Goal: Information Seeking & Learning: Check status

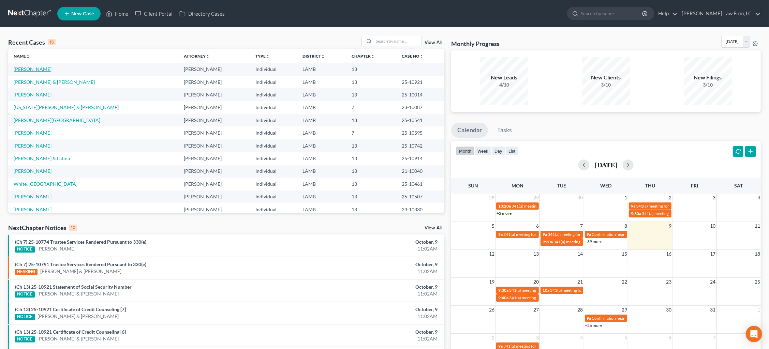
click at [32, 70] on link "[PERSON_NAME]" at bounding box center [33, 69] width 38 height 6
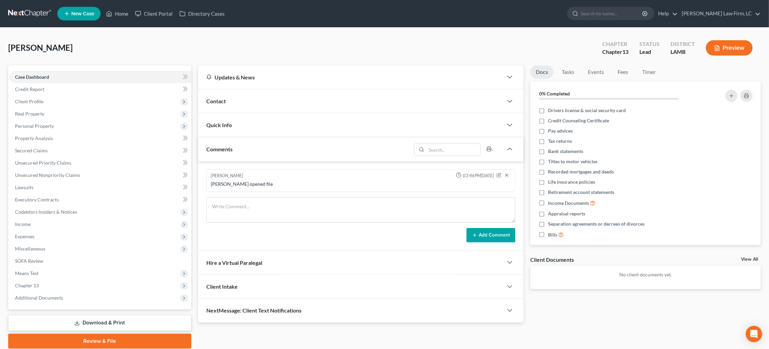
click at [152, 315] on link "Download & Print" at bounding box center [99, 323] width 183 height 16
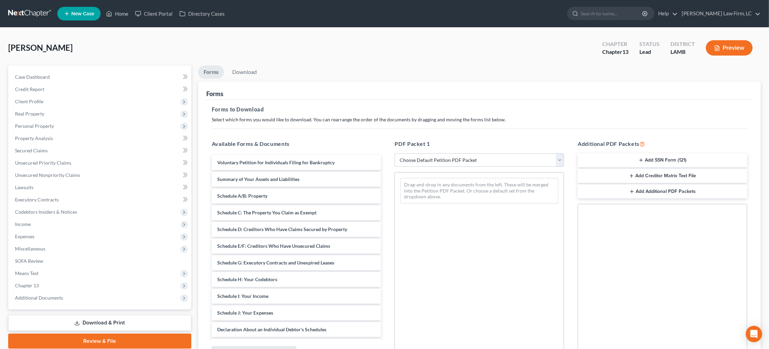
select select "0"
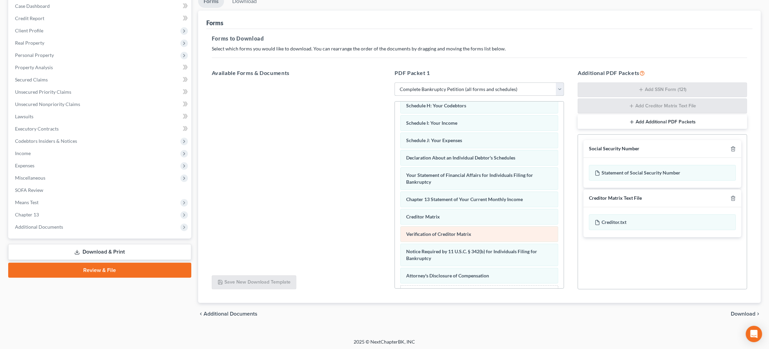
scroll to position [130, 0]
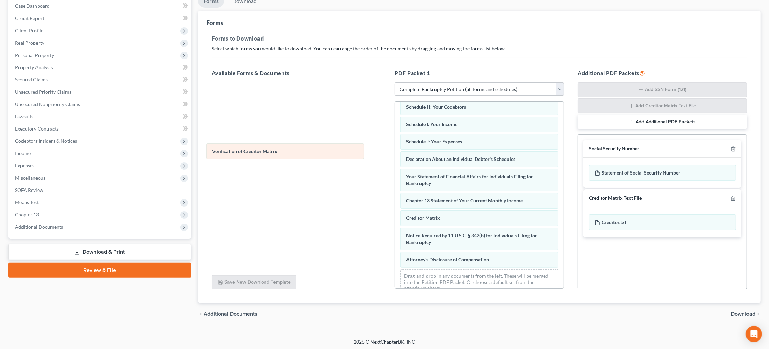
drag, startPoint x: 510, startPoint y: 228, endPoint x: 316, endPoint y: 148, distance: 210.1
click at [395, 148] on div "Verification of Creditor Matrix Voluntary Petition for Individuals Filing for B…" at bounding box center [479, 136] width 169 height 329
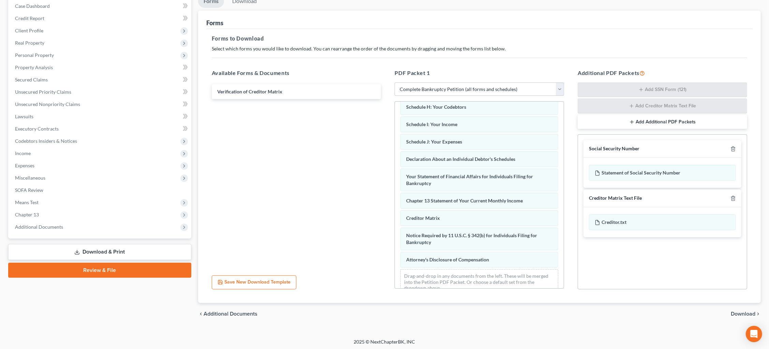
click at [618, 198] on icon "button" at bounding box center [733, 198] width 5 height 5
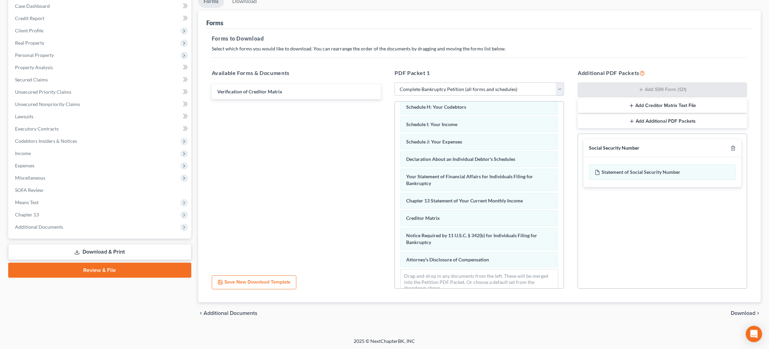
scroll to position [70, 0]
click at [618, 308] on div "chevron_left Additional Documents Download chevron_right" at bounding box center [479, 315] width 563 height 22
click at [618, 312] on span "Download" at bounding box center [743, 314] width 25 height 5
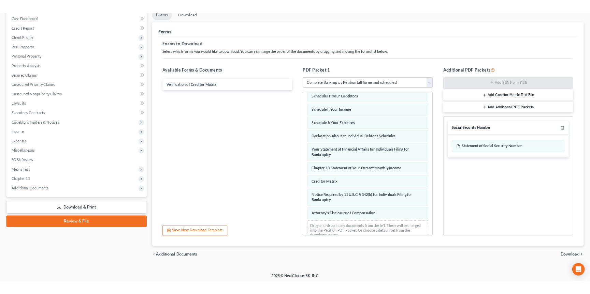
scroll to position [16, 0]
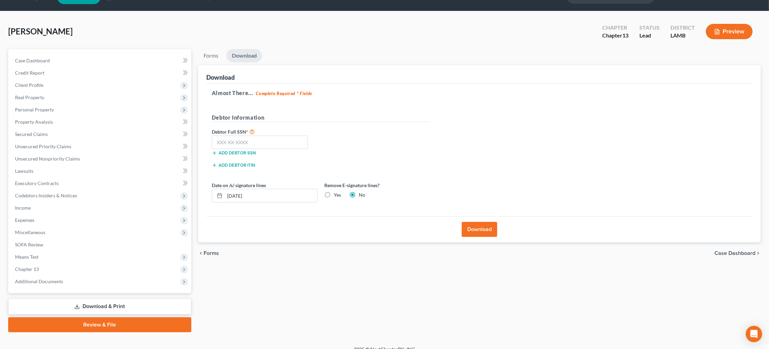
click at [334, 192] on label "Yes" at bounding box center [337, 195] width 7 height 7
click at [337, 192] on input "Yes" at bounding box center [339, 194] width 4 height 4
radio input "true"
radio input "false"
click at [260, 142] on input "text" at bounding box center [260, 143] width 97 height 14
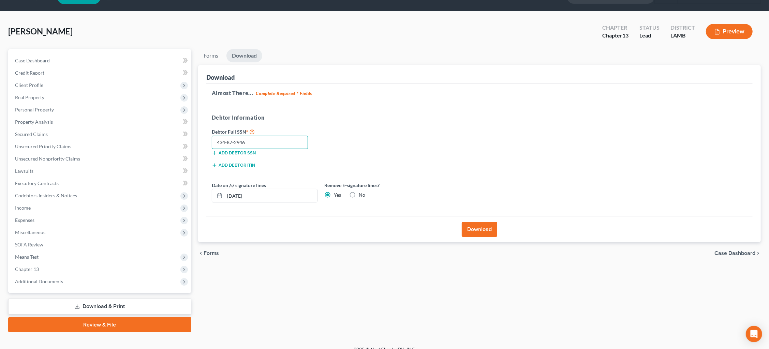
type input "434-87-2946"
click at [483, 226] on button "Download" at bounding box center [479, 229] width 35 height 15
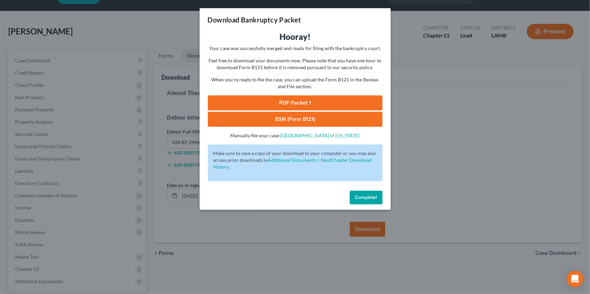
click at [342, 102] on link "PDF Packet 1" at bounding box center [295, 103] width 175 height 15
click at [334, 117] on link "SSN (Form B121)" at bounding box center [295, 119] width 175 height 15
click at [366, 195] on span "Complete!" at bounding box center [366, 198] width 22 height 6
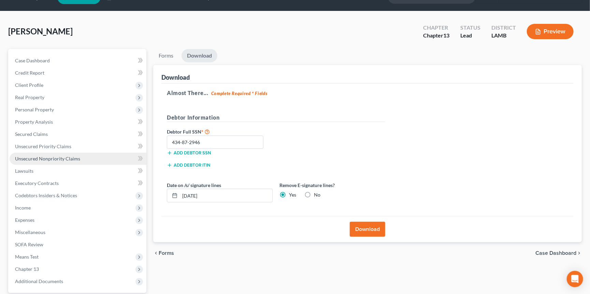
click at [81, 157] on link "Unsecured Nonpriority Claims" at bounding box center [78, 159] width 137 height 12
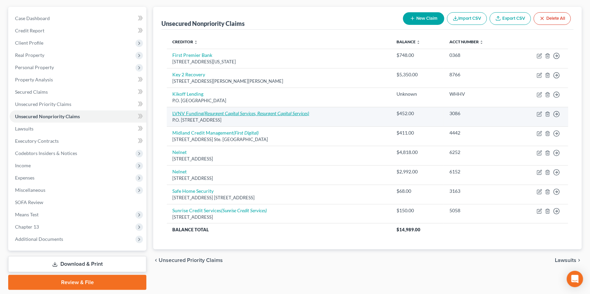
scroll to position [64, 0]
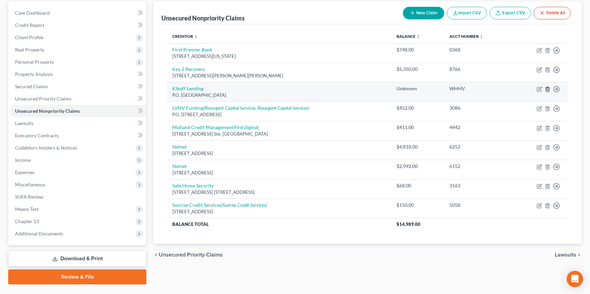
click at [548, 89] on line "button" at bounding box center [548, 89] width 0 height 1
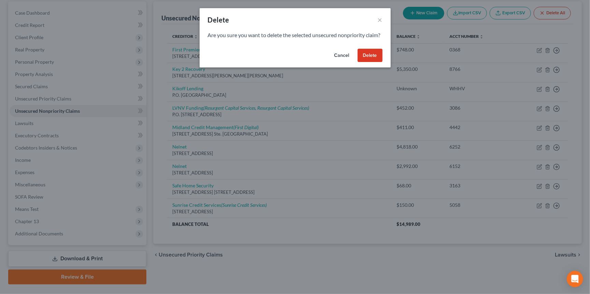
click at [372, 62] on button "Delete" at bounding box center [370, 56] width 25 height 14
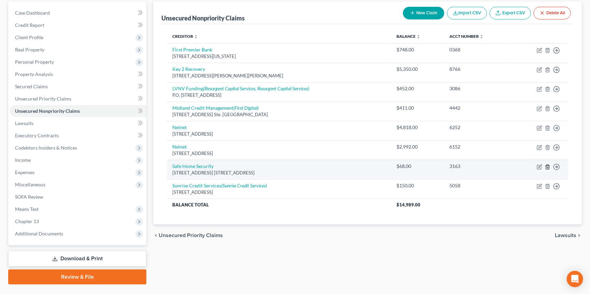
click at [549, 164] on icon "button" at bounding box center [547, 166] width 5 height 5
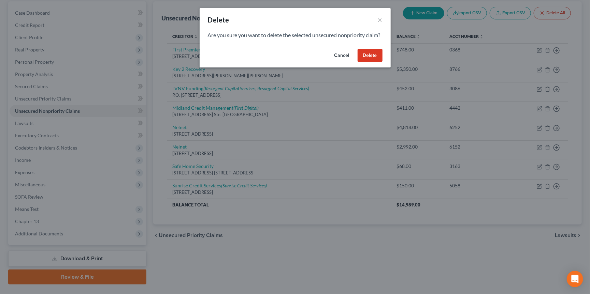
click at [373, 62] on button "Delete" at bounding box center [370, 56] width 25 height 14
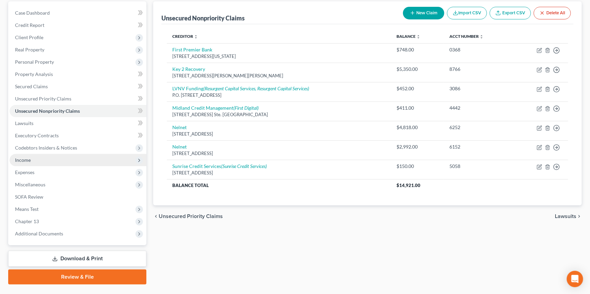
click at [70, 155] on span "Income" at bounding box center [78, 160] width 137 height 12
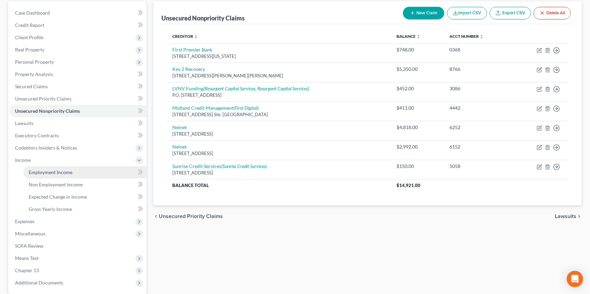
click at [86, 167] on link "Employment Income" at bounding box center [84, 173] width 123 height 12
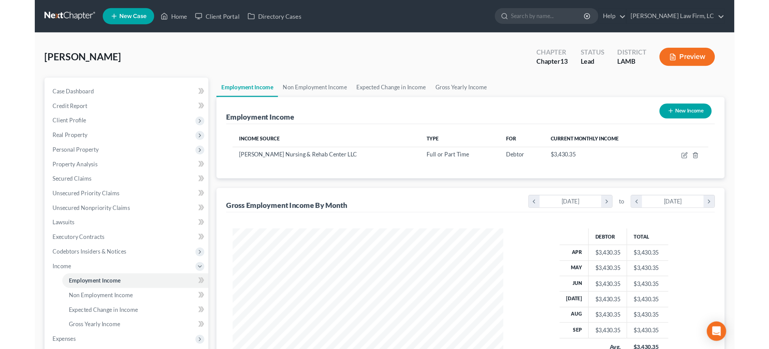
scroll to position [119, 242]
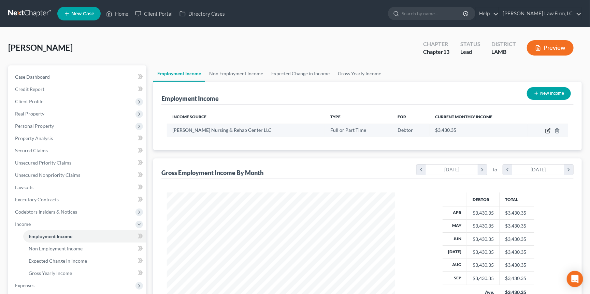
click at [548, 130] on icon "button" at bounding box center [547, 130] width 5 height 5
select select "0"
select select "19"
select select "0"
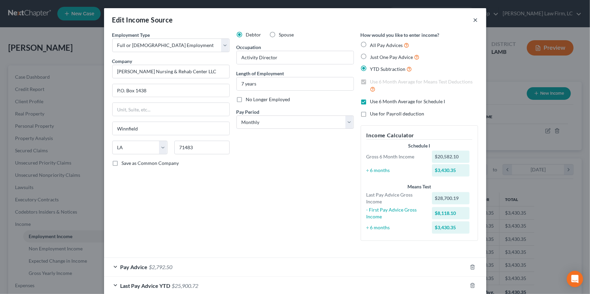
click at [476, 17] on button "×" at bounding box center [475, 20] width 5 height 8
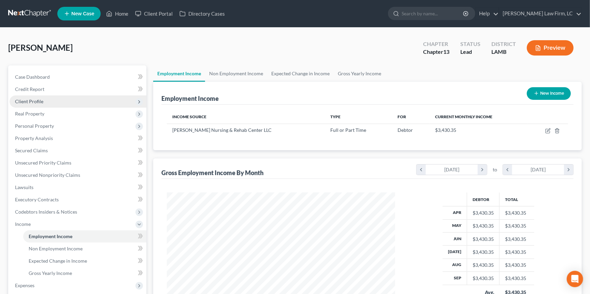
click at [87, 98] on span "Client Profile" at bounding box center [78, 102] width 137 height 12
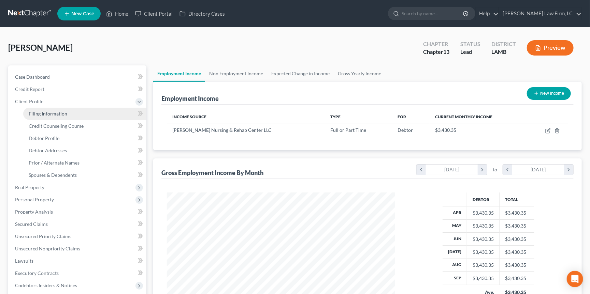
click at [92, 112] on link "Filing Information" at bounding box center [84, 114] width 123 height 12
select select "1"
select select "0"
select select "3"
select select "19"
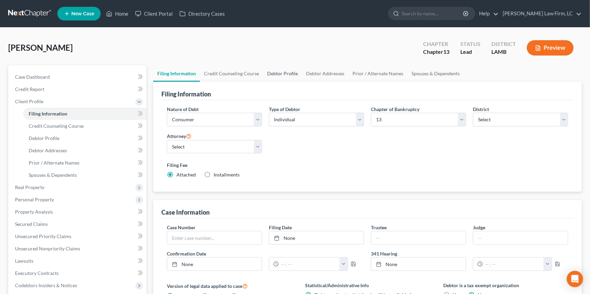
click at [282, 69] on link "Debtor Profile" at bounding box center [282, 74] width 39 height 16
select select "0"
select select "2"
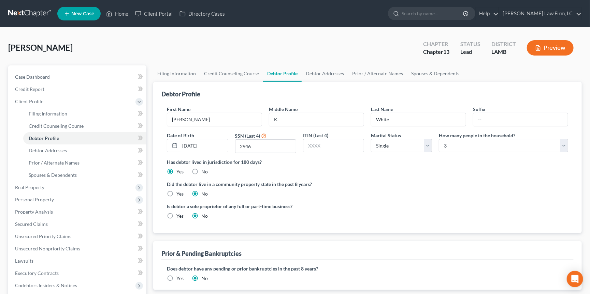
radio input "true"
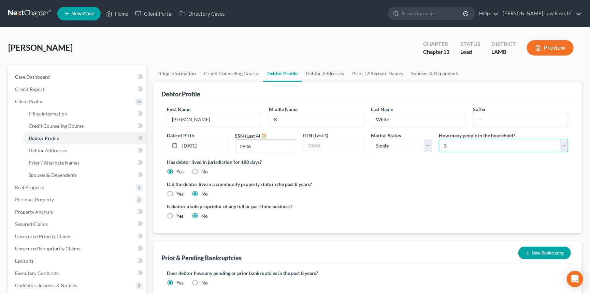
select select "3"
click at [428, 72] on link "Spouses & Dependents" at bounding box center [435, 74] width 56 height 16
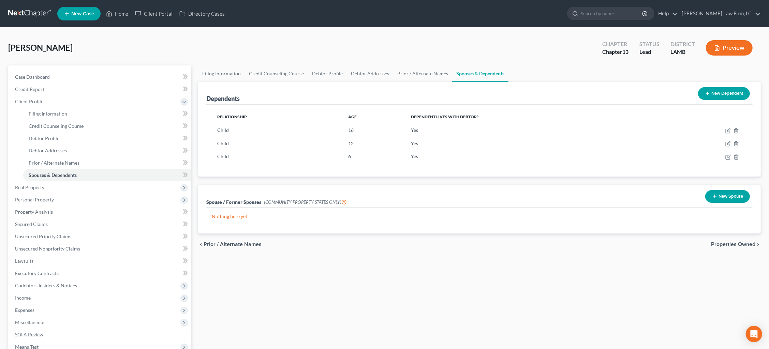
click at [26, 13] on link at bounding box center [30, 14] width 44 height 12
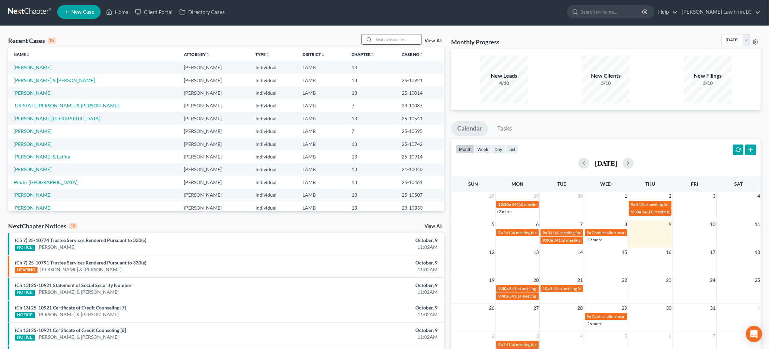
click at [399, 40] on input "search" at bounding box center [398, 39] width 48 height 10
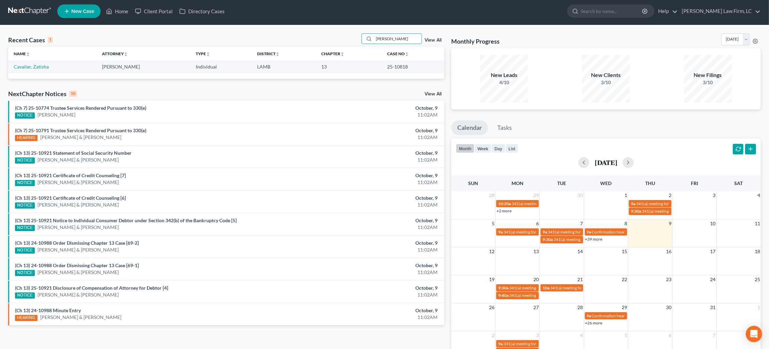
type input "Latisha"
drag, startPoint x: 365, startPoint y: 53, endPoint x: 33, endPoint y: 66, distance: 332.6
click at [33, 65] on link "Cavalier, Zatisha" at bounding box center [31, 67] width 35 height 6
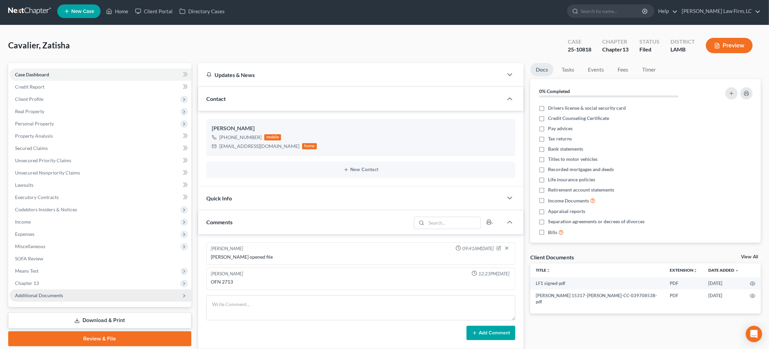
click at [87, 290] on span "Additional Documents" at bounding box center [101, 296] width 182 height 12
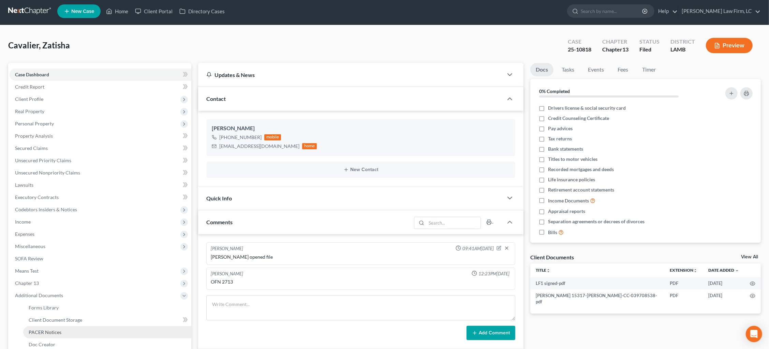
click at [85, 327] on link "PACER Notices" at bounding box center [107, 333] width 168 height 12
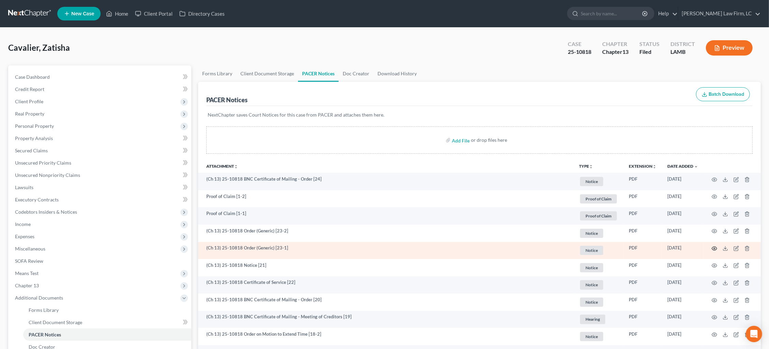
click at [715, 246] on icon "button" at bounding box center [714, 248] width 5 height 5
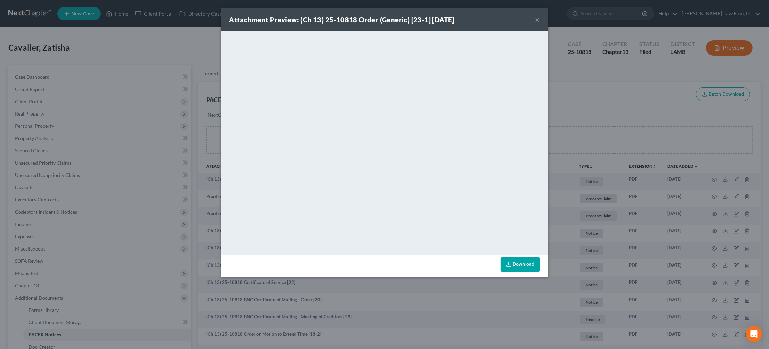
click at [566, 154] on div "Attachment Preview: (Ch 13) 25-10818 Order (Generic) [23-1] 10/06/2025 × <objec…" at bounding box center [384, 174] width 769 height 349
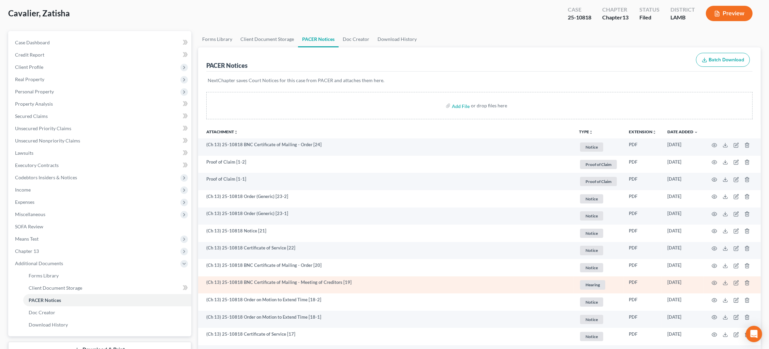
scroll to position [35, 0]
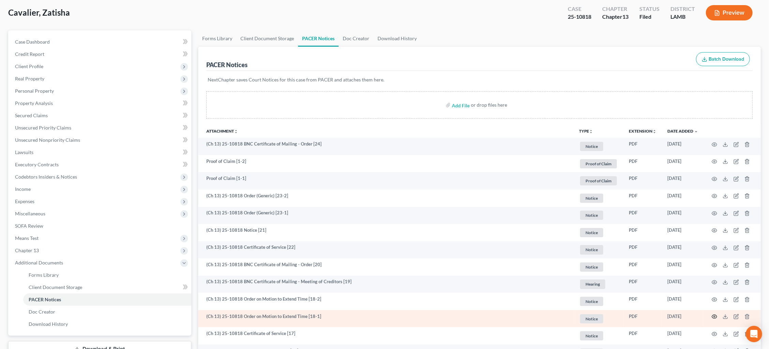
click at [714, 314] on icon "button" at bounding box center [714, 316] width 5 height 5
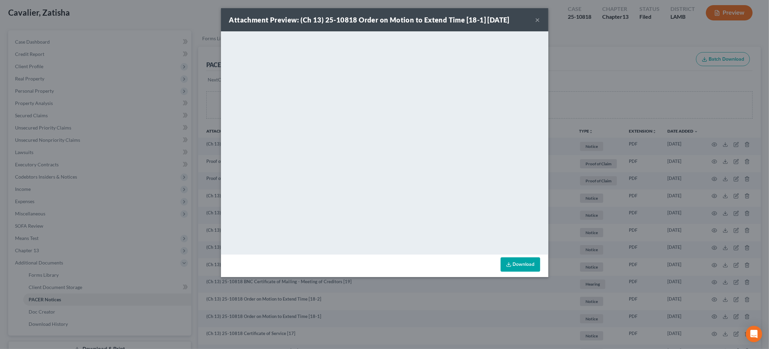
click at [211, 106] on div "Attachment Preview: (Ch 13) 25-10818 Order on Motion to Extend Time [18-1] 10/0…" at bounding box center [384, 174] width 769 height 349
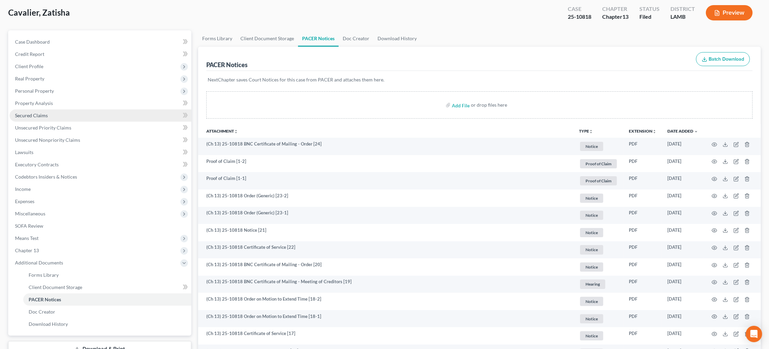
click at [81, 113] on link "Secured Claims" at bounding box center [101, 116] width 182 height 12
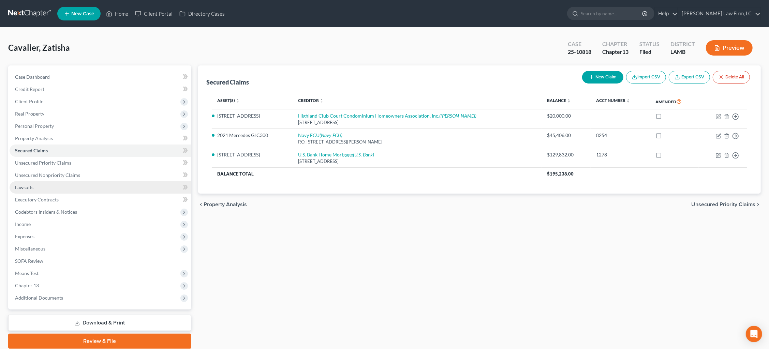
click at [81, 183] on link "Lawsuits" at bounding box center [101, 188] width 182 height 12
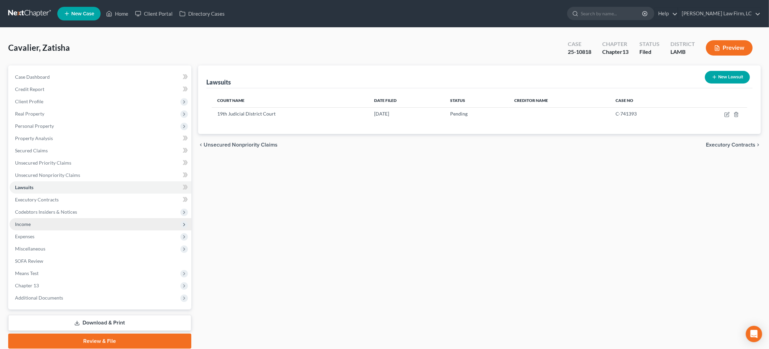
click at [77, 218] on span "Income" at bounding box center [101, 224] width 182 height 12
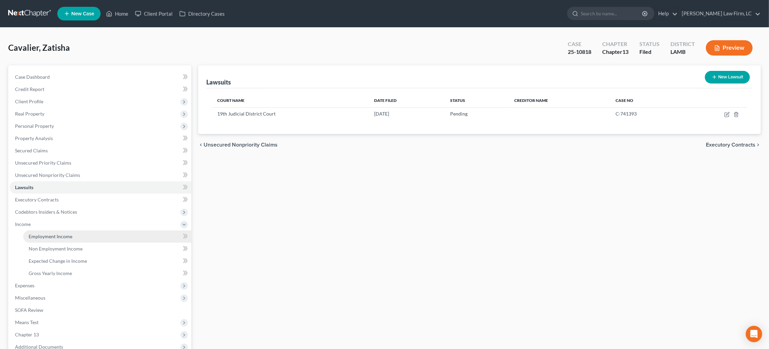
click at [86, 231] on link "Employment Income" at bounding box center [107, 237] width 168 height 12
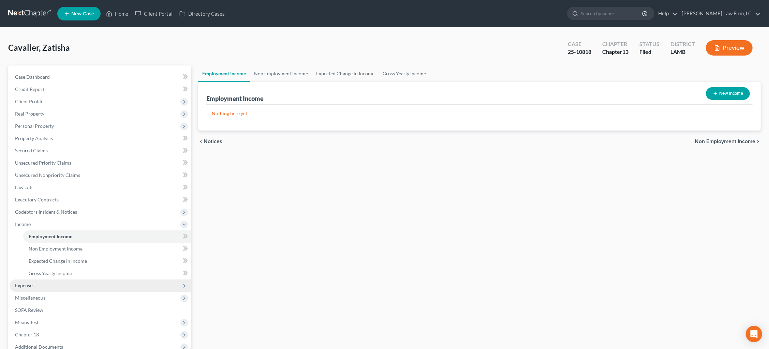
click at [63, 280] on span "Expenses" at bounding box center [101, 286] width 182 height 12
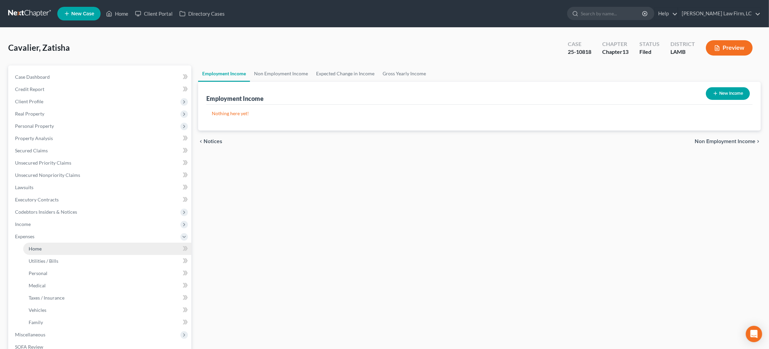
click at [69, 247] on link "Home" at bounding box center [107, 249] width 168 height 12
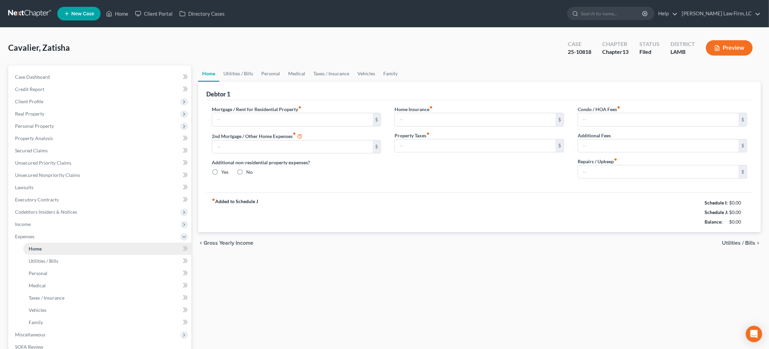
type input "696.49"
type input "0.00"
radio input "true"
type input "0.00"
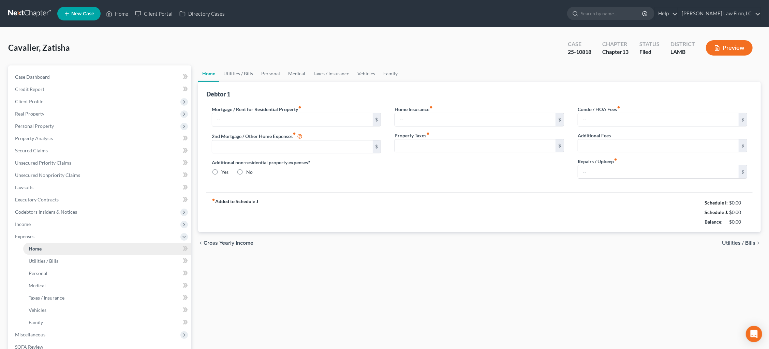
type input "0.00"
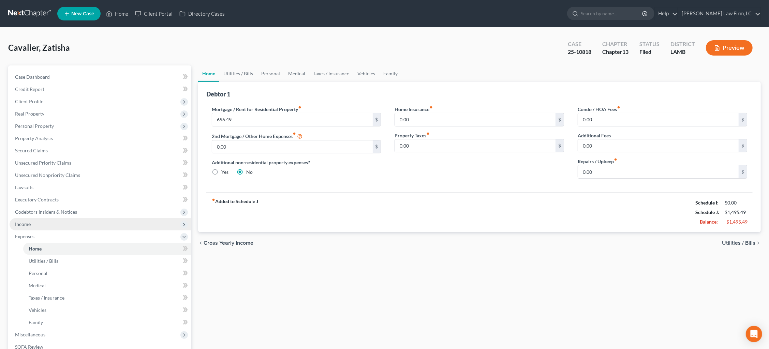
click at [87, 221] on span "Income" at bounding box center [101, 224] width 182 height 12
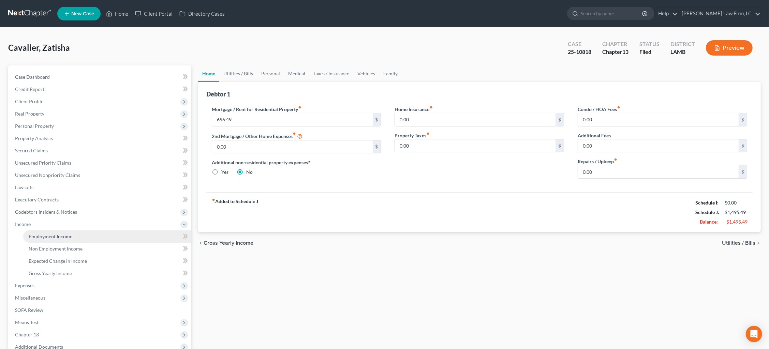
click at [86, 231] on link "Employment Income" at bounding box center [107, 237] width 168 height 12
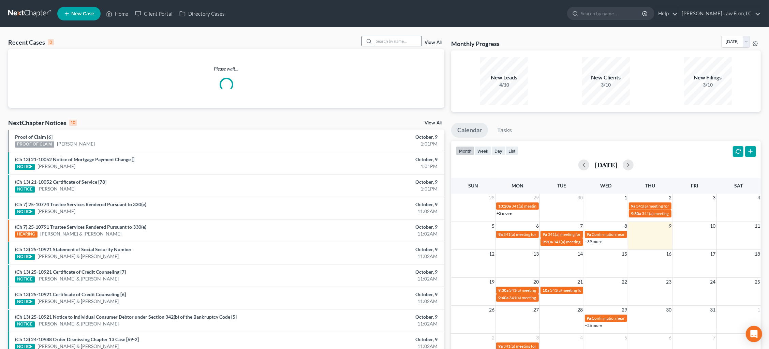
click at [390, 40] on input "search" at bounding box center [398, 41] width 48 height 10
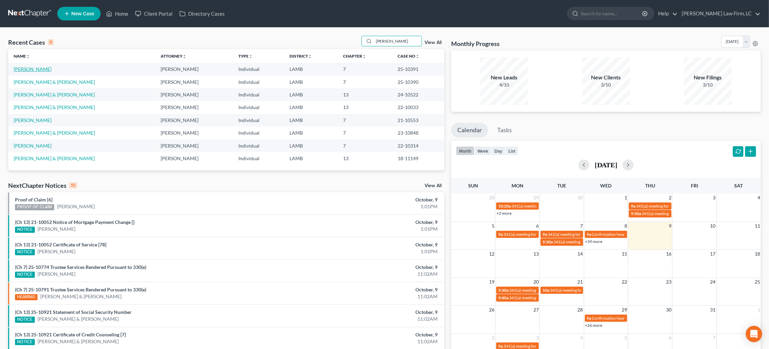
type input "Melissa"
click at [35, 71] on link "Mott, Melissa" at bounding box center [33, 69] width 38 height 6
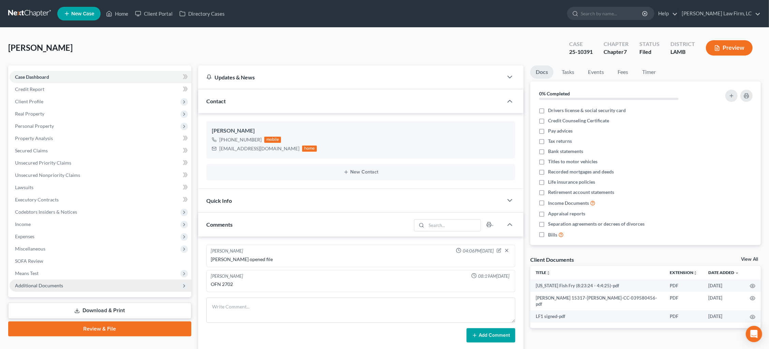
click at [77, 281] on span "Additional Documents" at bounding box center [101, 286] width 182 height 12
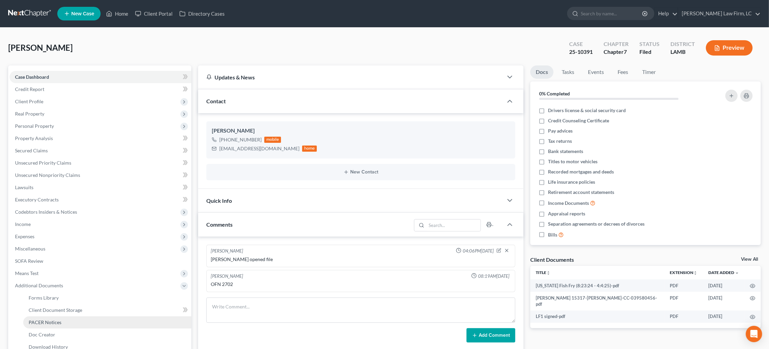
click at [69, 317] on link "PACER Notices" at bounding box center [107, 323] width 168 height 12
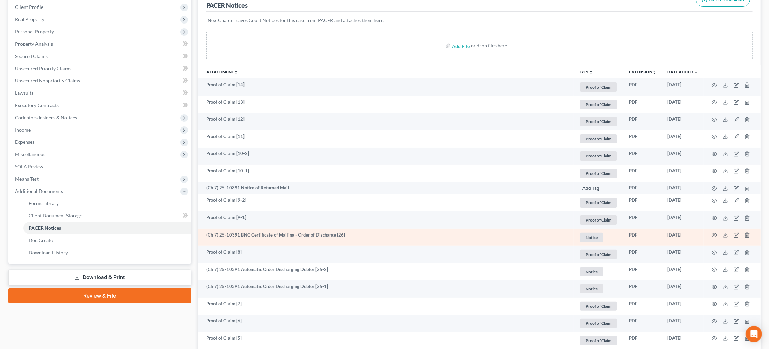
scroll to position [95, 0]
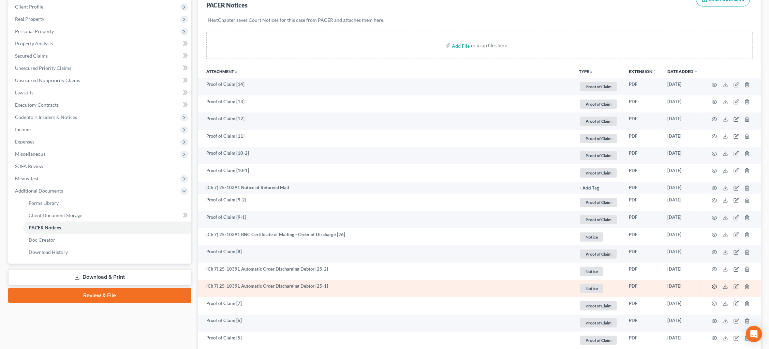
click at [714, 285] on icon "button" at bounding box center [714, 286] width 5 height 5
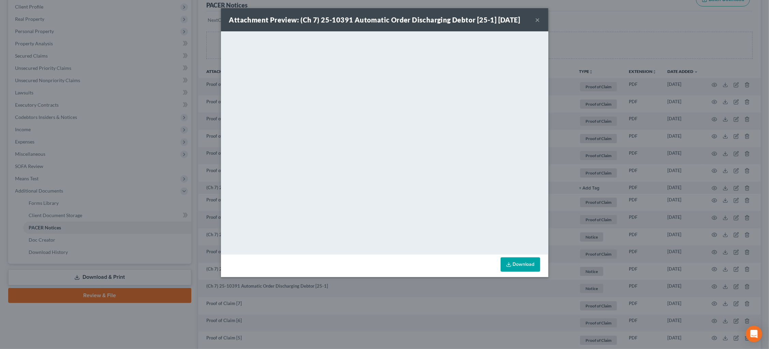
click at [679, 158] on div "Attachment Preview: (Ch 7) 25-10391 Automatic Order Discharging Debtor [25-1] 0…" at bounding box center [384, 174] width 769 height 349
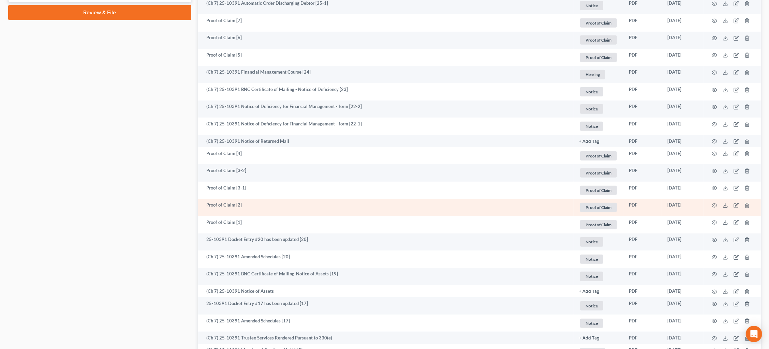
scroll to position [382, 0]
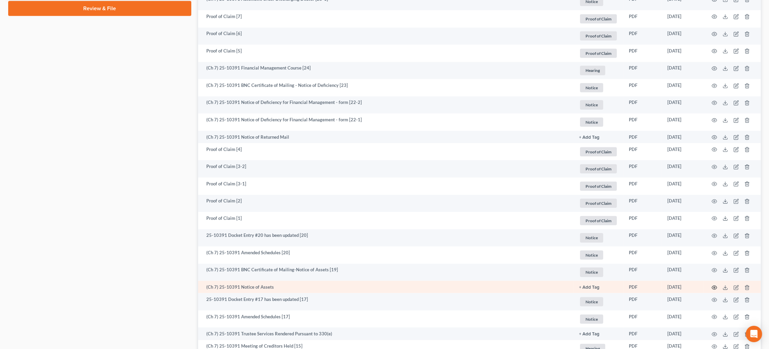
click at [713, 285] on icon "button" at bounding box center [714, 287] width 5 height 5
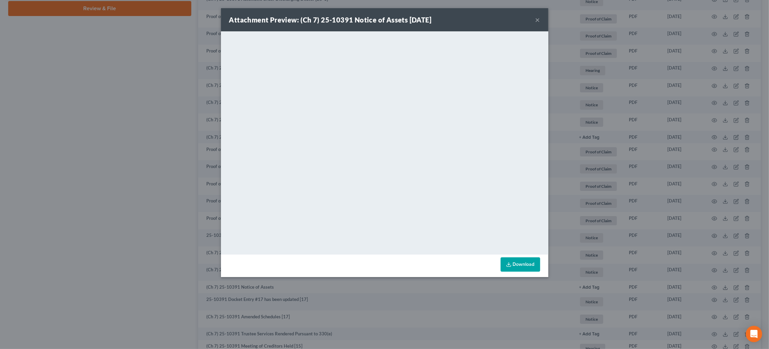
click at [604, 152] on div "Attachment Preview: (Ch 7) 25-10391 Notice of Assets 07/01/2025 × <object ng-at…" at bounding box center [384, 174] width 769 height 349
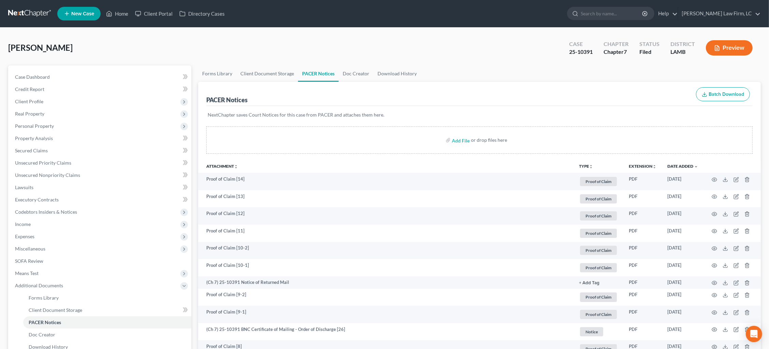
scroll to position [0, 0]
click at [28, 11] on link at bounding box center [30, 14] width 44 height 12
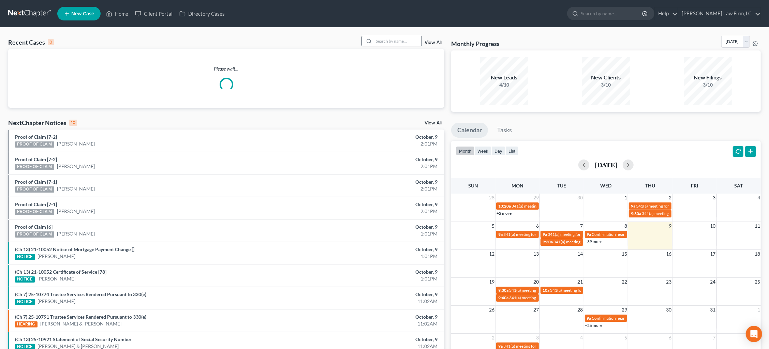
click at [406, 40] on input "search" at bounding box center [398, 41] width 48 height 10
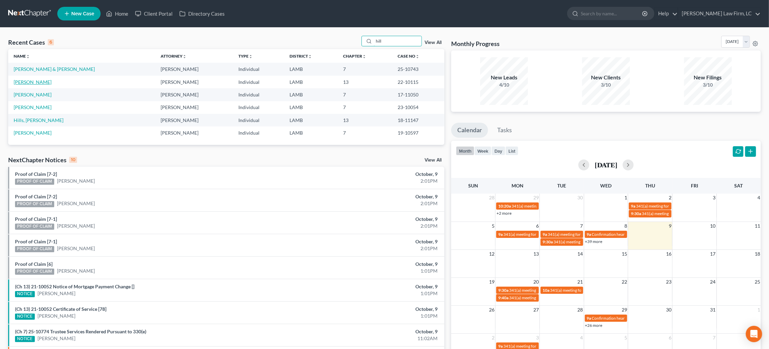
type input "hill"
click at [33, 79] on link "[PERSON_NAME]" at bounding box center [33, 82] width 38 height 6
select select "2"
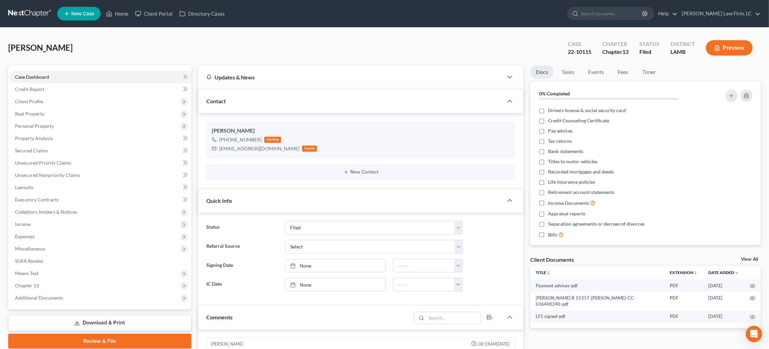
click at [78, 298] on div "Case Dashboard Payments Invoices Payments Payments Credit Report Client Profile…" at bounding box center [99, 188] width 183 height 244
drag, startPoint x: 72, startPoint y: 289, endPoint x: 71, endPoint y: 293, distance: 4.1
click at [71, 292] on span "Additional Documents" at bounding box center [101, 298] width 182 height 12
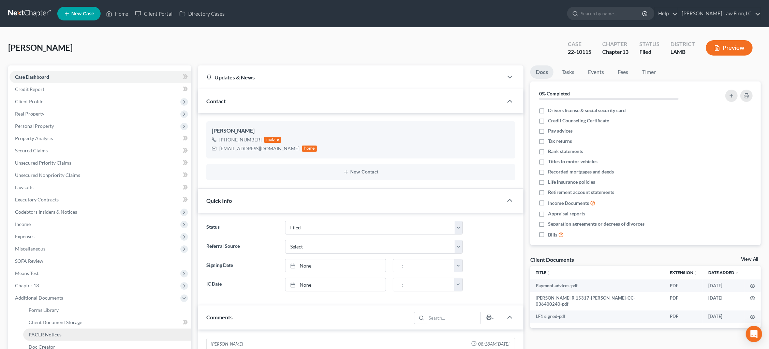
click at [74, 329] on link "PACER Notices" at bounding box center [107, 335] width 168 height 12
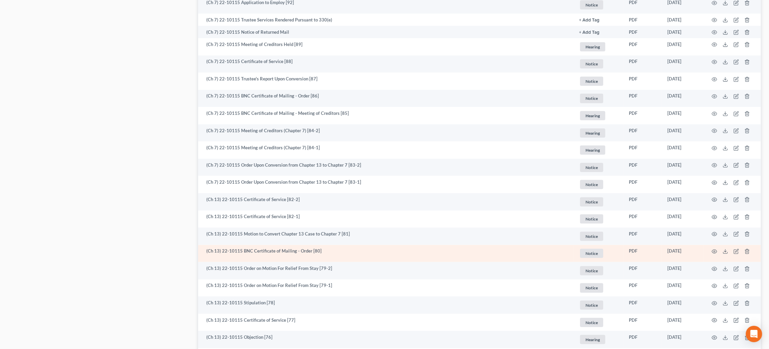
scroll to position [680, 0]
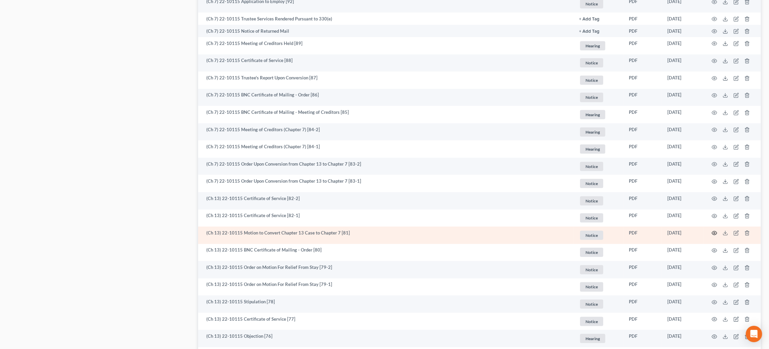
click at [715, 233] on circle "button" at bounding box center [714, 233] width 1 height 1
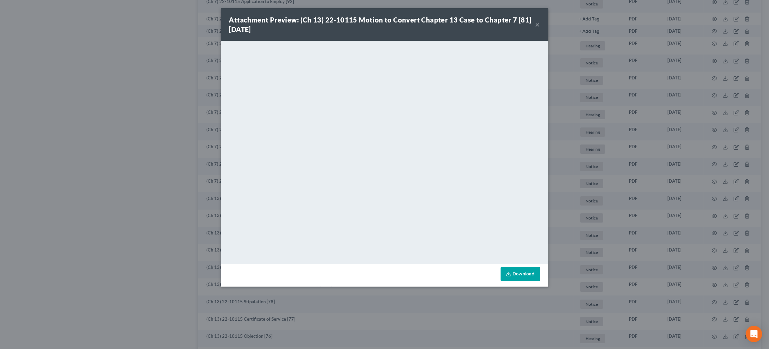
click at [626, 154] on div "Attachment Preview: (Ch 13) 22-10115 Motion to Convert Chapter 13 Case to Chapt…" at bounding box center [384, 174] width 769 height 349
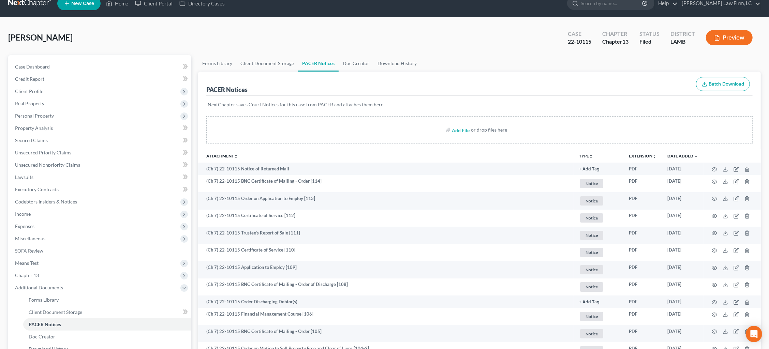
scroll to position [12, 0]
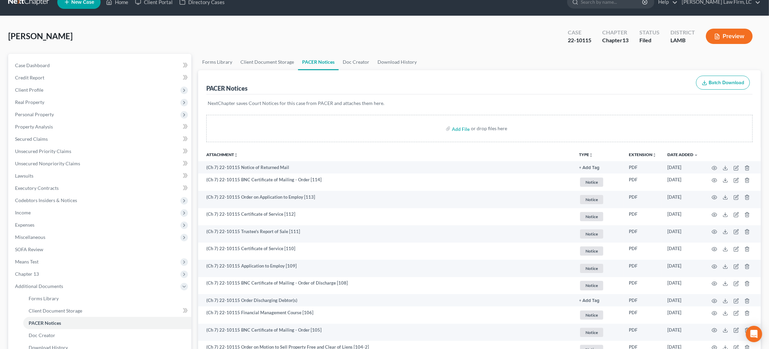
click at [24, 1] on link at bounding box center [30, 2] width 44 height 12
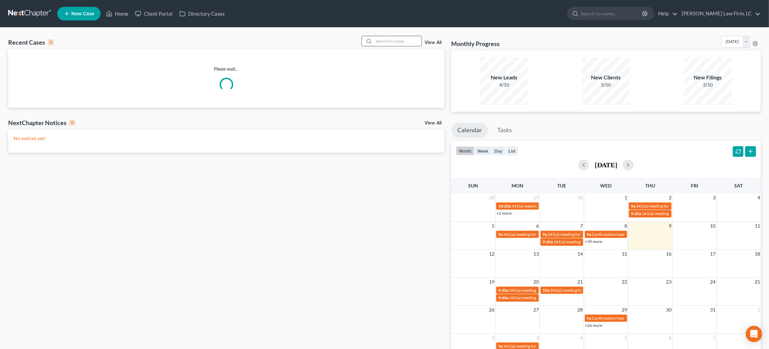
click at [388, 46] on div "Recent Cases 0 View All" at bounding box center [226, 42] width 436 height 13
click at [390, 41] on input "search" at bounding box center [398, 41] width 48 height 10
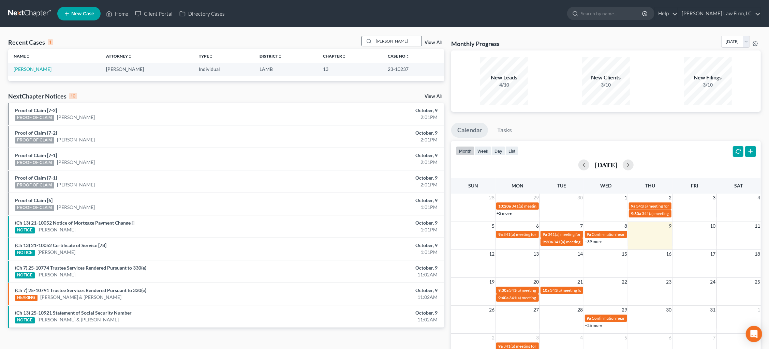
type input "scares"
drag, startPoint x: 386, startPoint y: 43, endPoint x: 28, endPoint y: 69, distance: 358.8
click at [28, 69] on link "[PERSON_NAME]" at bounding box center [33, 69] width 38 height 6
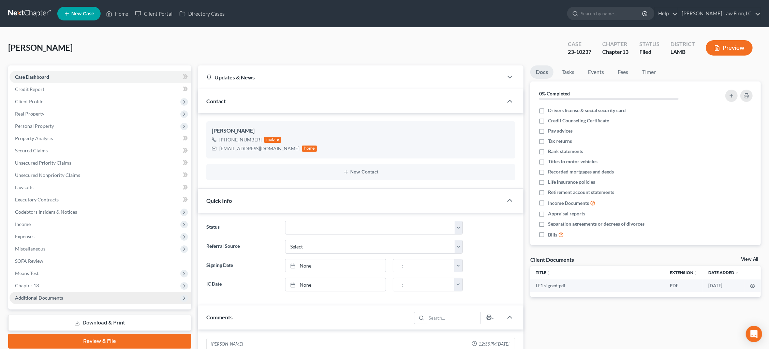
click at [111, 292] on span "Additional Documents" at bounding box center [101, 298] width 182 height 12
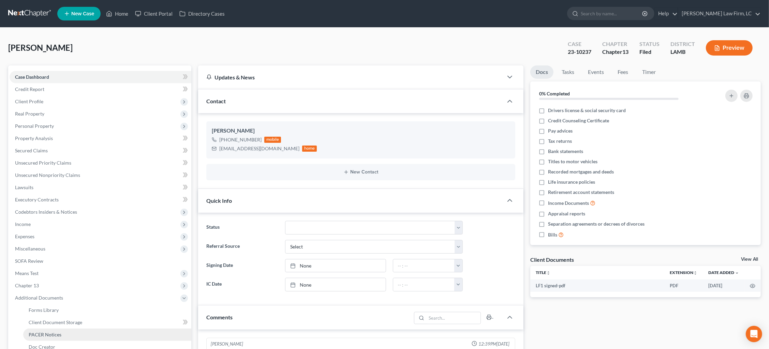
click at [118, 329] on link "PACER Notices" at bounding box center [107, 335] width 168 height 12
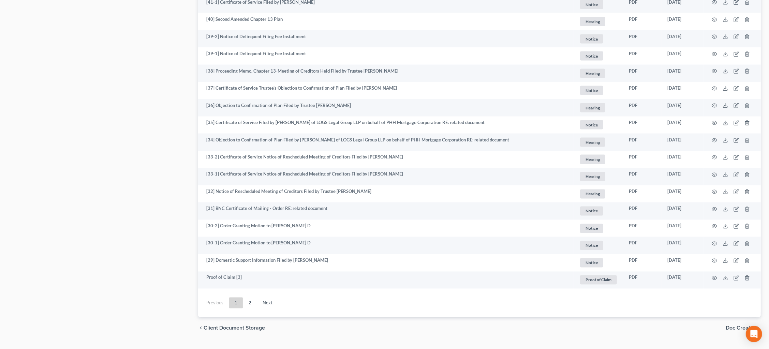
scroll to position [1143, 0]
click at [251, 298] on link "2" at bounding box center [250, 303] width 14 height 11
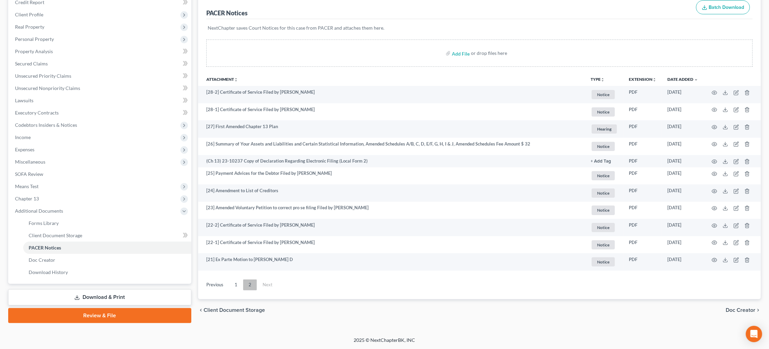
scroll to position [81, 0]
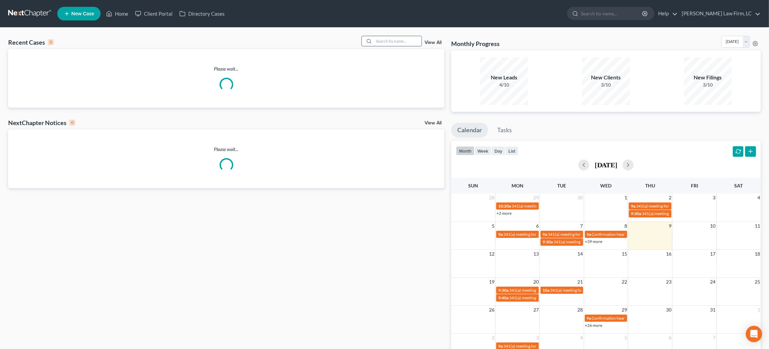
click at [386, 42] on input "search" at bounding box center [398, 41] width 48 height 10
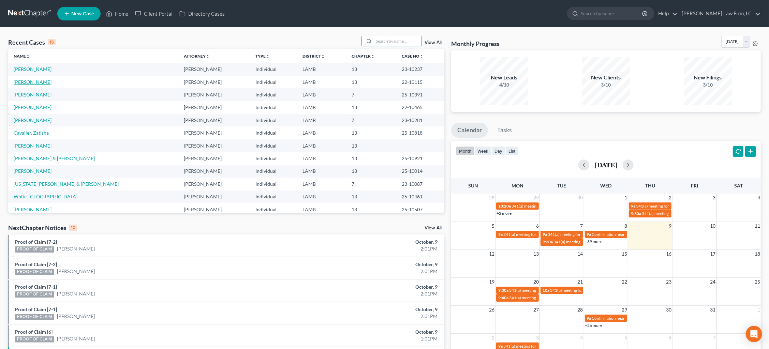
click at [23, 81] on link "[PERSON_NAME]" at bounding box center [33, 82] width 38 height 6
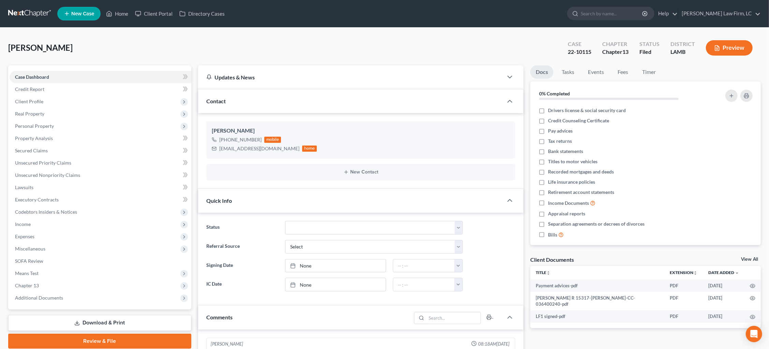
drag, startPoint x: 53, startPoint y: 291, endPoint x: 54, endPoint y: 303, distance: 12.0
click at [53, 295] on span "Additional Documents" at bounding box center [39, 298] width 48 height 6
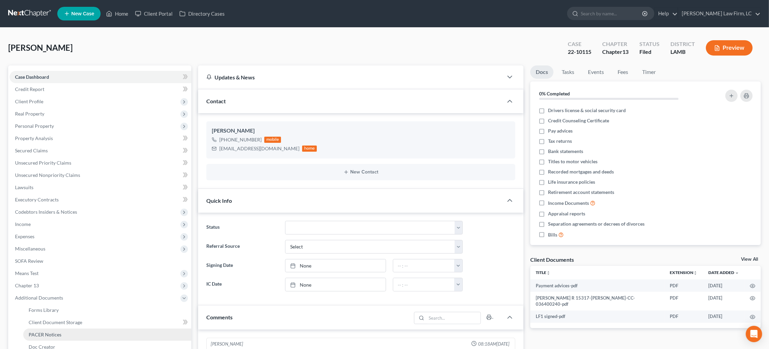
drag, startPoint x: 54, startPoint y: 325, endPoint x: 58, endPoint y: 325, distance: 3.5
click at [54, 332] on span "PACER Notices" at bounding box center [45, 335] width 33 height 6
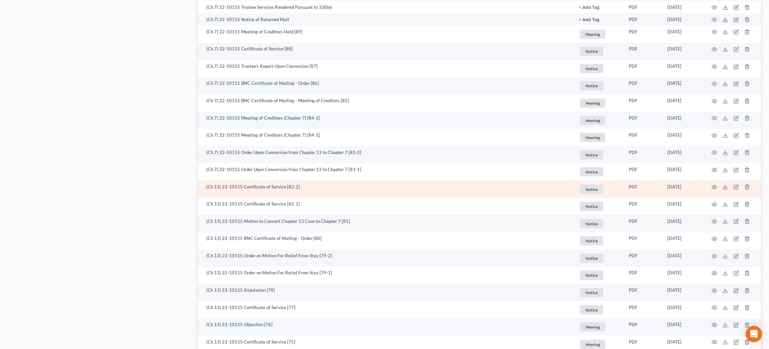
scroll to position [638, 0]
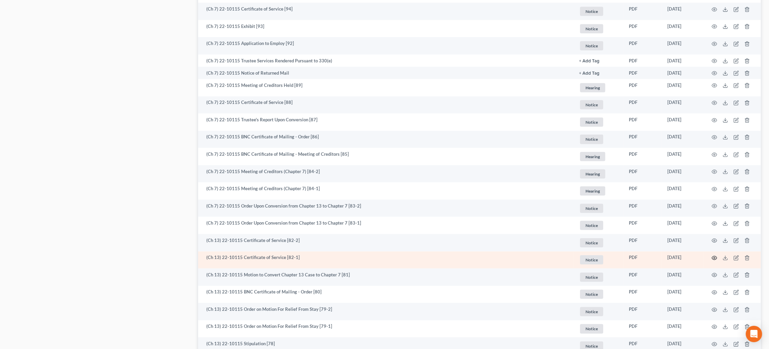
click at [713, 256] on icon "button" at bounding box center [714, 258] width 5 height 5
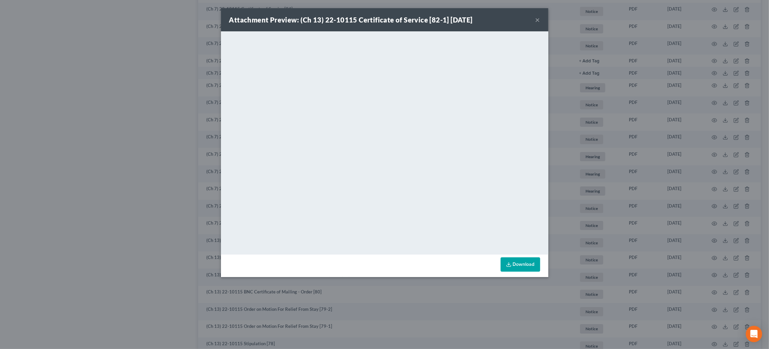
click at [664, 211] on div "Attachment Preview: (Ch 13) 22-10115 Certificate of Service [82-1] [DATE] × Dow…" at bounding box center [384, 174] width 769 height 349
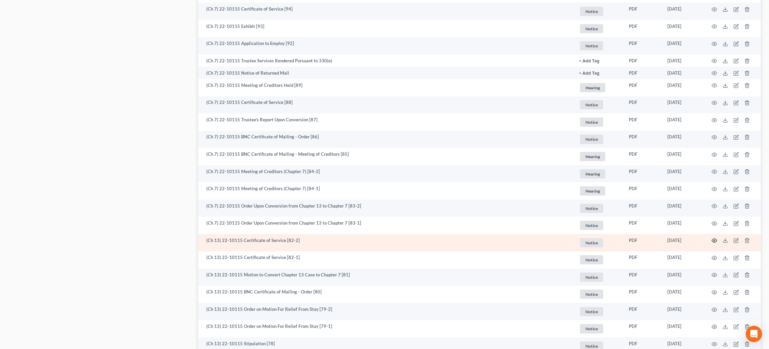
click at [713, 238] on icon "button" at bounding box center [714, 240] width 5 height 5
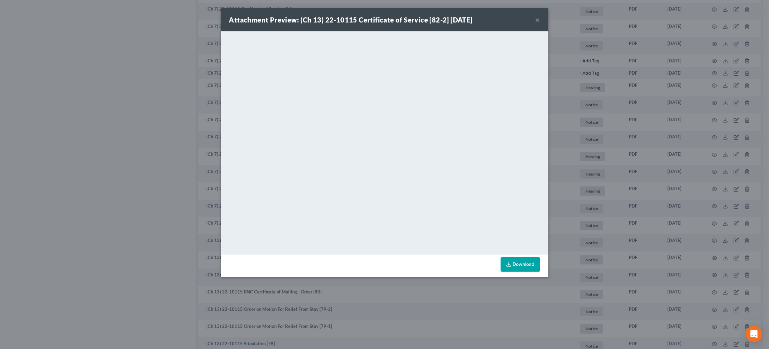
click at [629, 153] on div "Attachment Preview: (Ch 13) 22-10115 Certificate of Service [82-2] [DATE] × Dow…" at bounding box center [384, 174] width 769 height 349
